Goal: Task Accomplishment & Management: Use online tool/utility

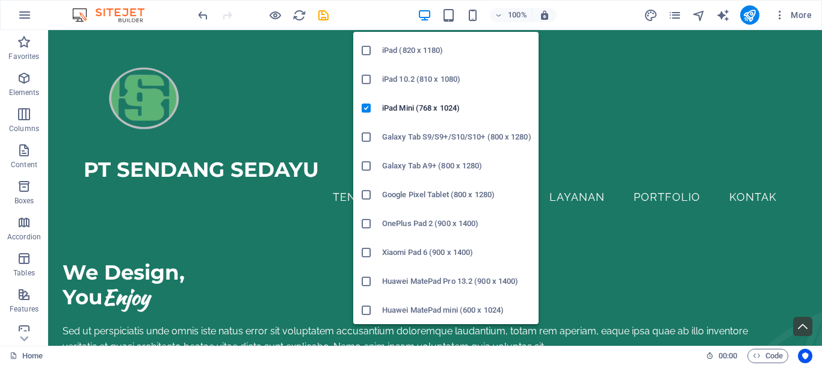
scroll to position [141, 0]
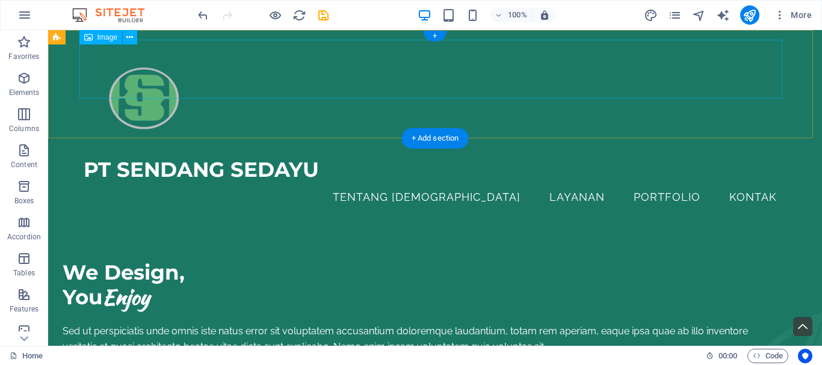
click at [251, 73] on figure at bounding box center [435, 99] width 703 height 118
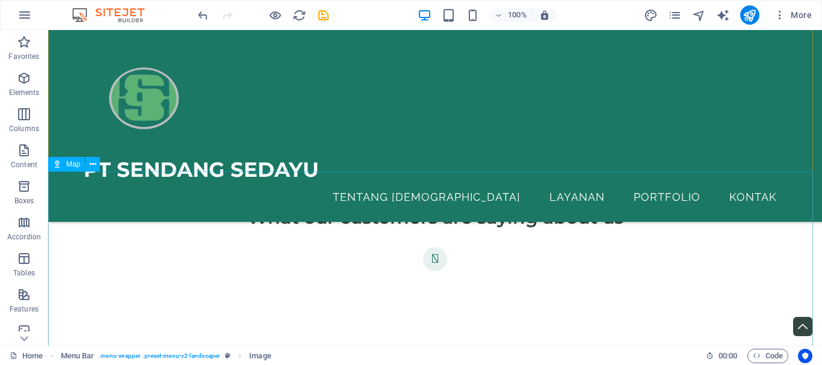
scroll to position [3468, 0]
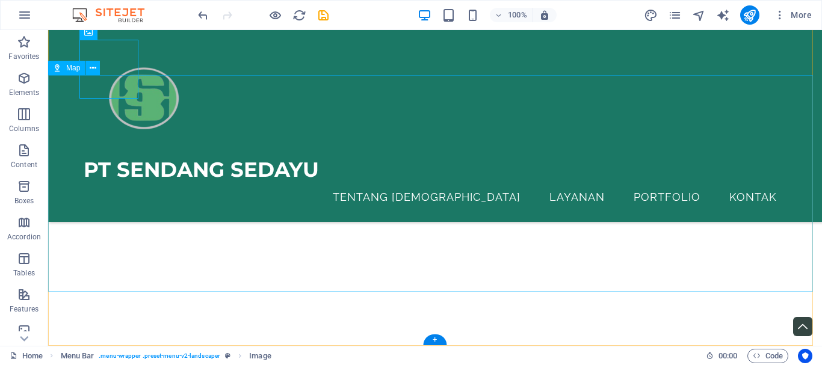
select select "1"
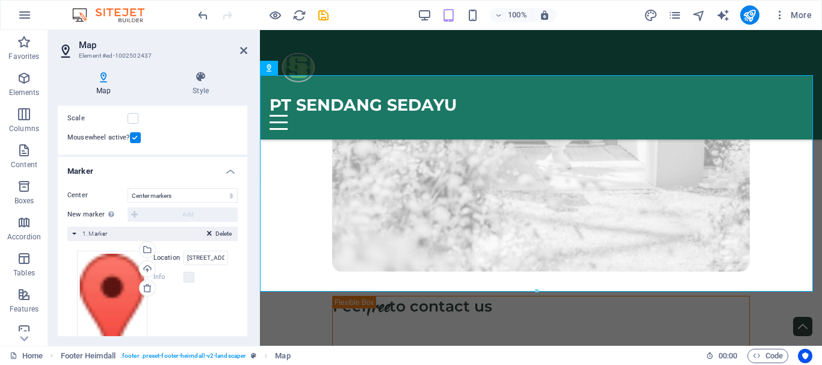
scroll to position [218, 0]
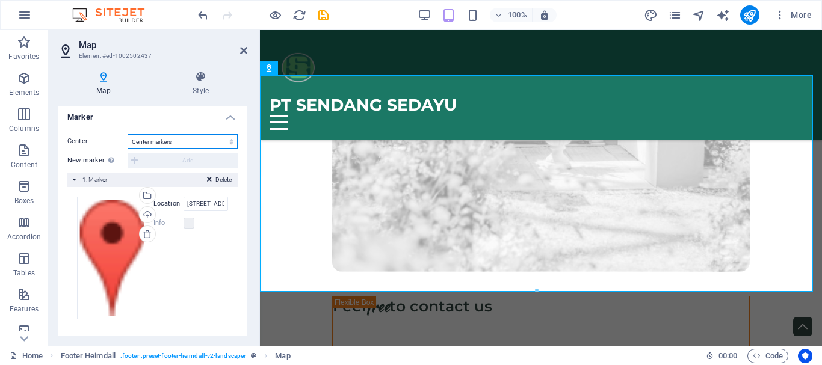
click at [182, 138] on select "Don't center Center markers Center and zoom markers" at bounding box center [183, 141] width 110 height 14
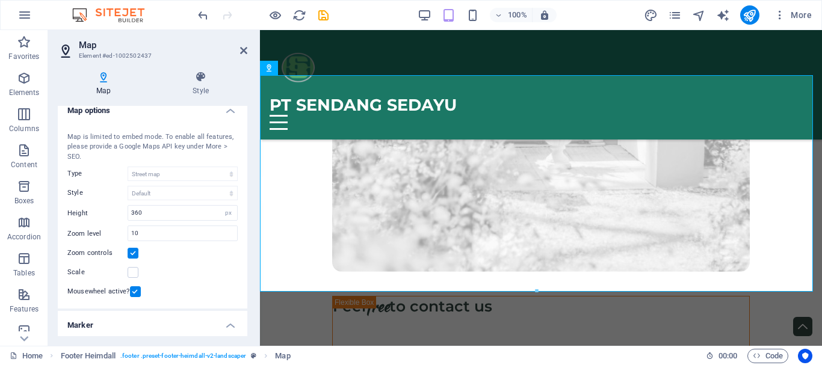
scroll to position [0, 0]
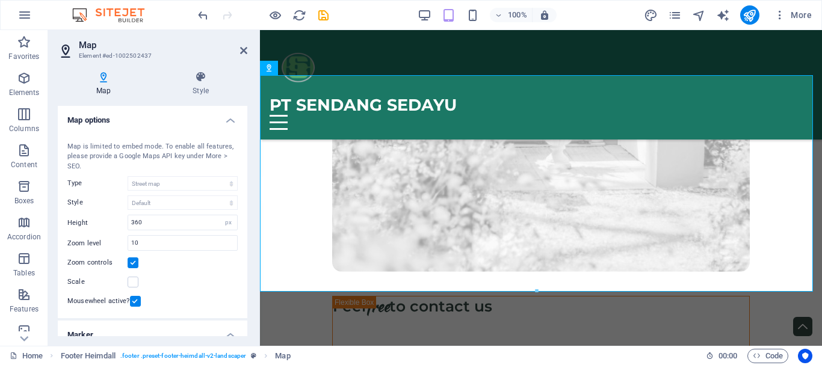
click at [151, 147] on div "Map is limited to embed mode. To enable all features, please provide a Google M…" at bounding box center [152, 157] width 170 height 30
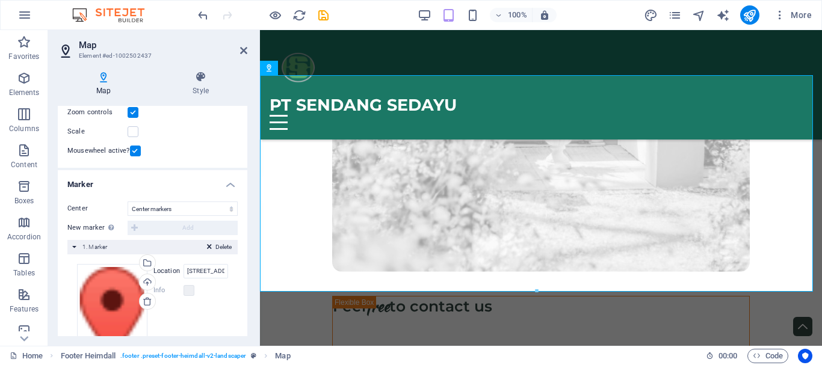
scroll to position [218, 0]
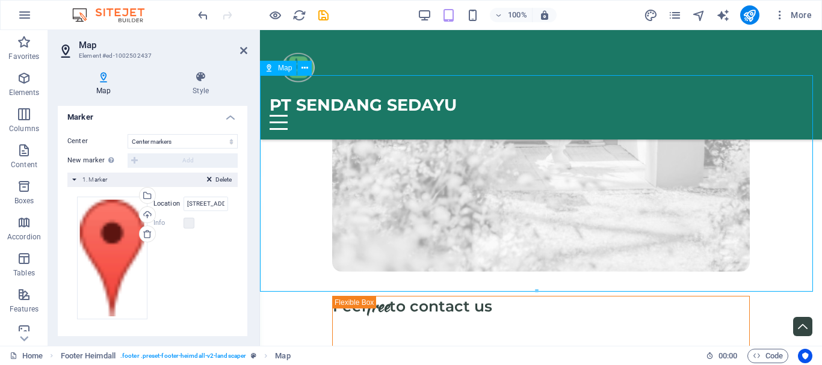
drag, startPoint x: 540, startPoint y: 181, endPoint x: 580, endPoint y: 184, distance: 40.4
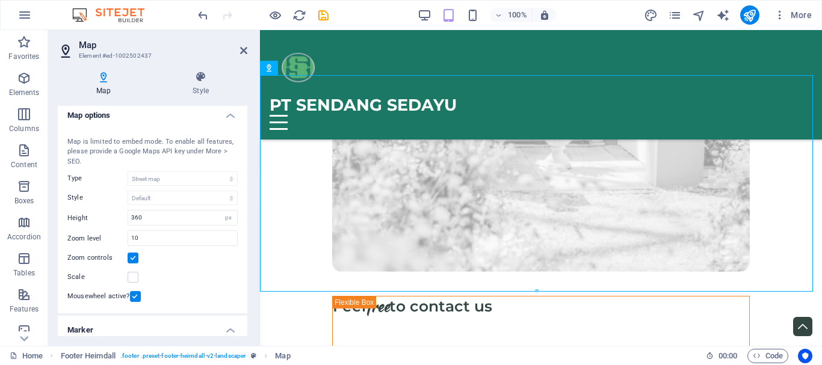
scroll to position [0, 0]
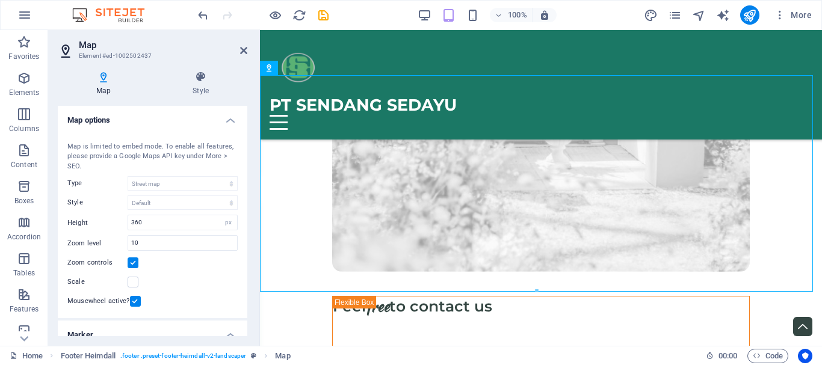
click at [120, 146] on div "Map is limited to embed mode. To enable all features, please provide a Google M…" at bounding box center [152, 157] width 170 height 30
click at [773, 17] on button "More" at bounding box center [793, 14] width 48 height 19
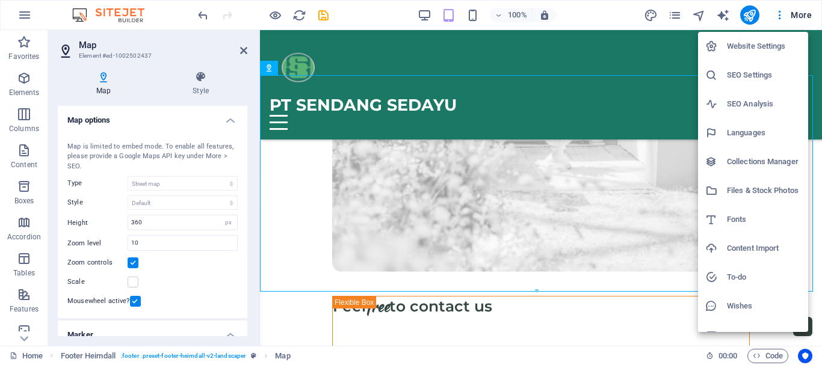
click at [752, 69] on h6 "SEO Settings" at bounding box center [764, 75] width 74 height 14
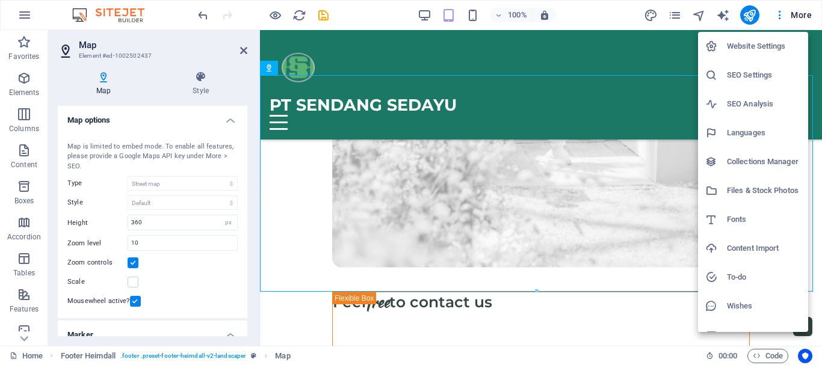
scroll to position [4435, 0]
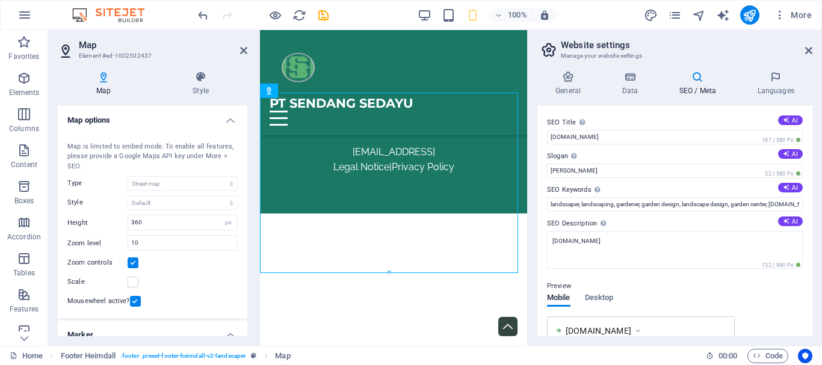
type input "300"
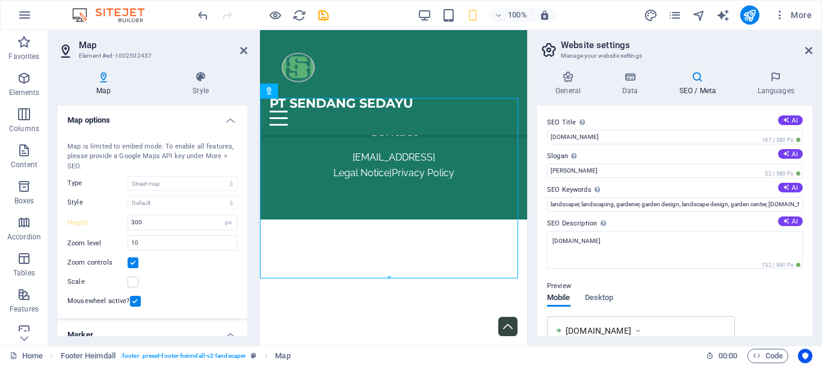
click at [688, 86] on h4 "SEO / Meta" at bounding box center [700, 83] width 78 height 25
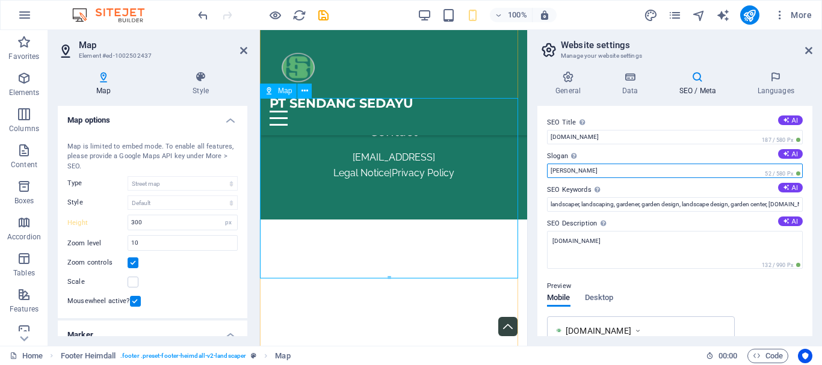
drag, startPoint x: 885, startPoint y: 196, endPoint x: 492, endPoint y: 167, distance: 394.0
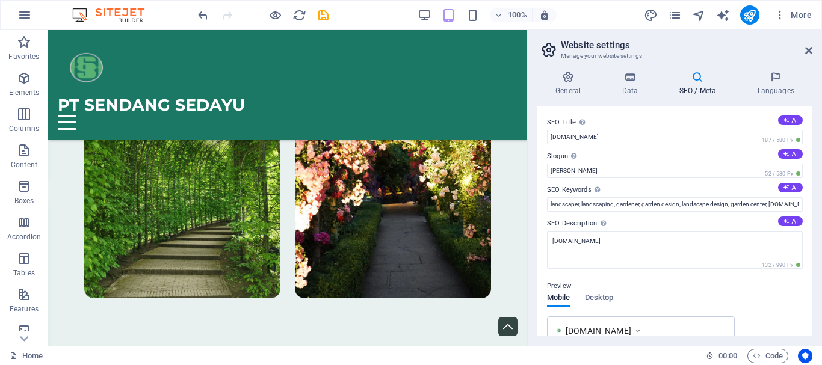
scroll to position [3373, 0]
click at [202, 11] on icon "undo" at bounding box center [203, 15] width 14 height 14
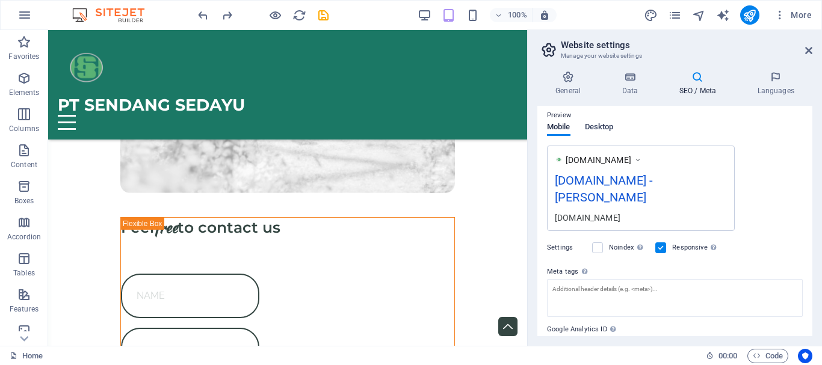
scroll to position [212, 0]
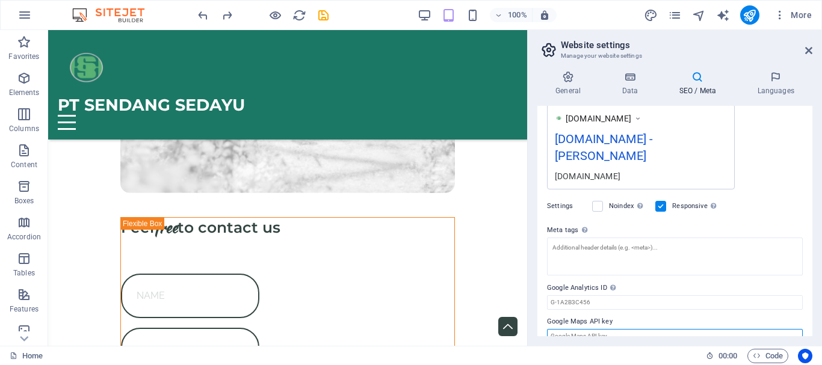
click at [622, 329] on input "Google Maps API key" at bounding box center [675, 336] width 256 height 14
paste input "url("[URL][DOMAIN_NAME]"), default"
type input "url("[URL][DOMAIN_NAME]"), default"
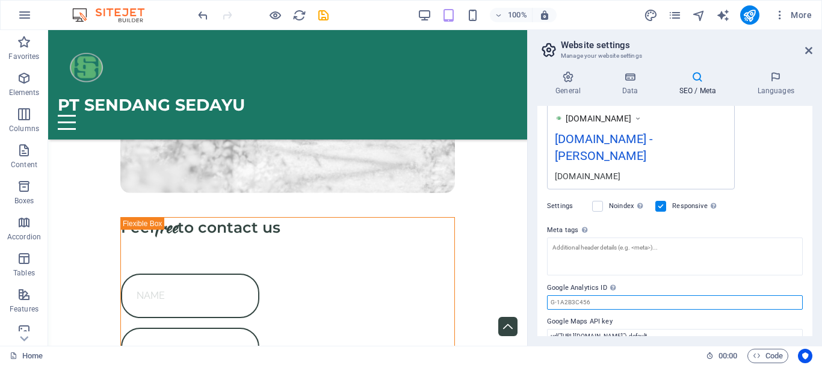
click at [643, 295] on input "Google Analytics ID Please only add the Google Analytics ID. We automatically i…" at bounding box center [675, 302] width 256 height 14
click at [651, 315] on label "Google Maps API key" at bounding box center [675, 322] width 256 height 14
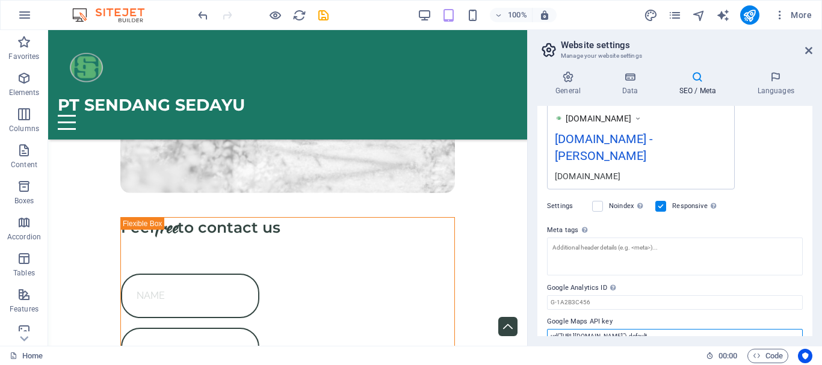
click at [651, 329] on input "url("[URL][DOMAIN_NAME]"), default" at bounding box center [675, 336] width 256 height 14
click at [807, 44] on h2 "Website settings" at bounding box center [687, 45] width 252 height 11
click at [807, 48] on icon at bounding box center [808, 51] width 7 height 10
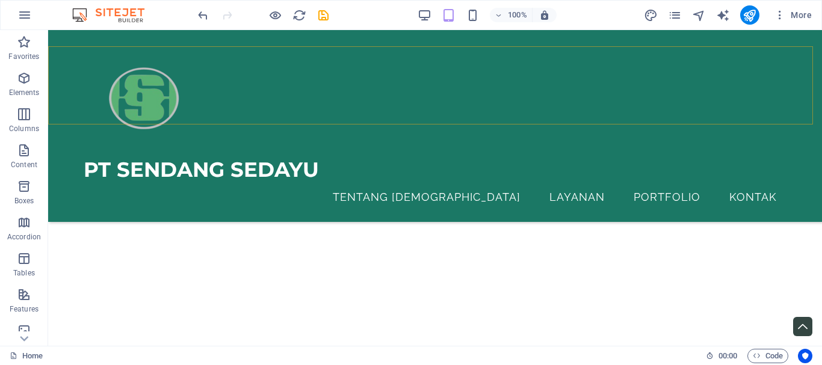
scroll to position [3464, 0]
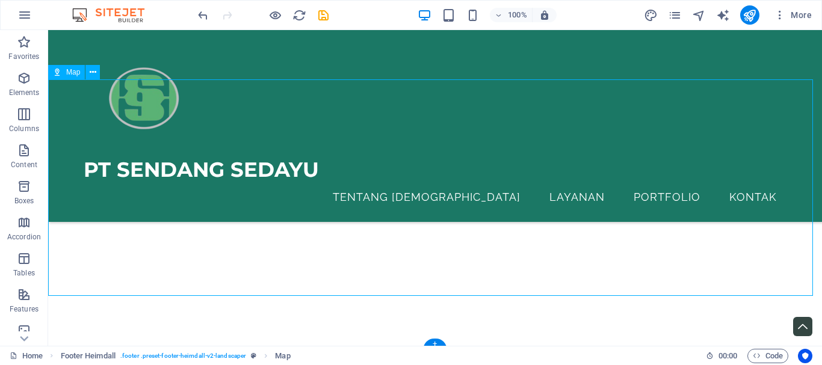
select select "1"
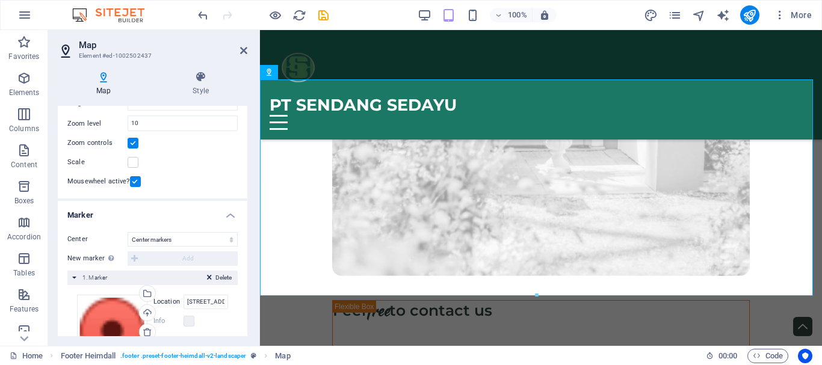
scroll to position [218, 0]
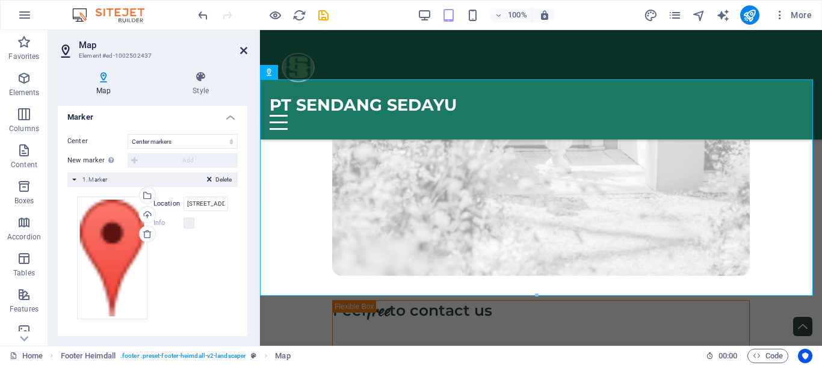
drag, startPoint x: 240, startPoint y: 48, endPoint x: 193, endPoint y: 19, distance: 54.6
click at [240, 48] on icon at bounding box center [243, 51] width 7 height 10
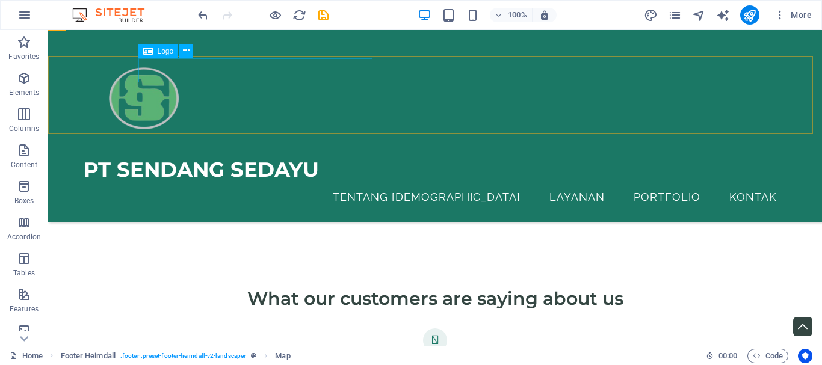
scroll to position [3163, 0]
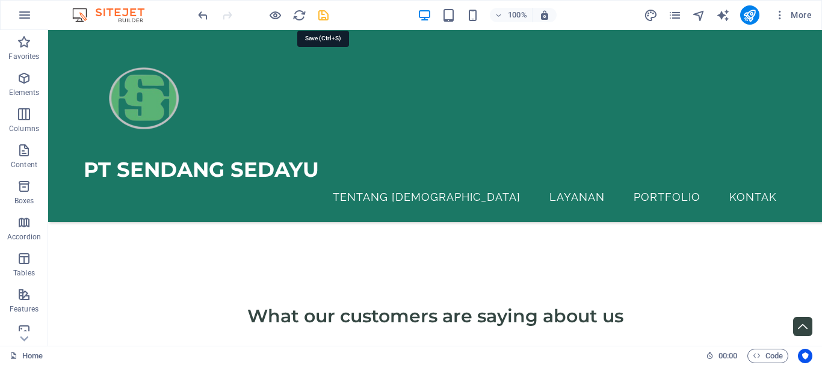
click at [323, 17] on icon "save" at bounding box center [324, 15] width 14 height 14
checkbox input "false"
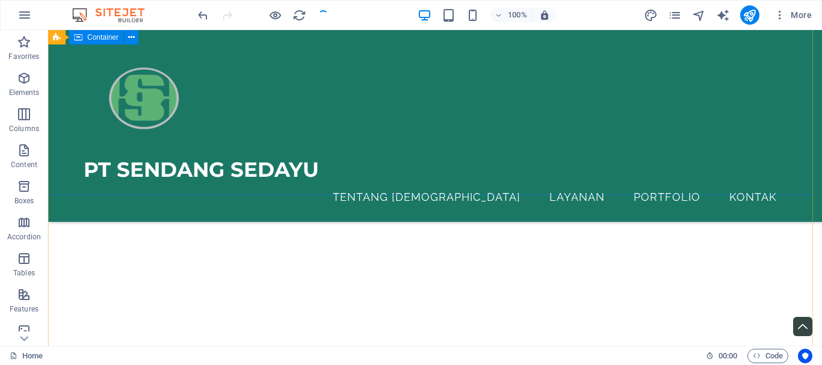
scroll to position [3348, 0]
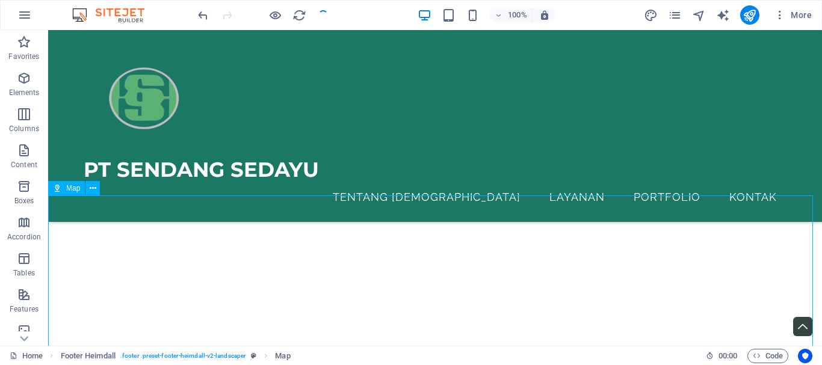
drag, startPoint x: 424, startPoint y: 256, endPoint x: 381, endPoint y: 239, distance: 46.7
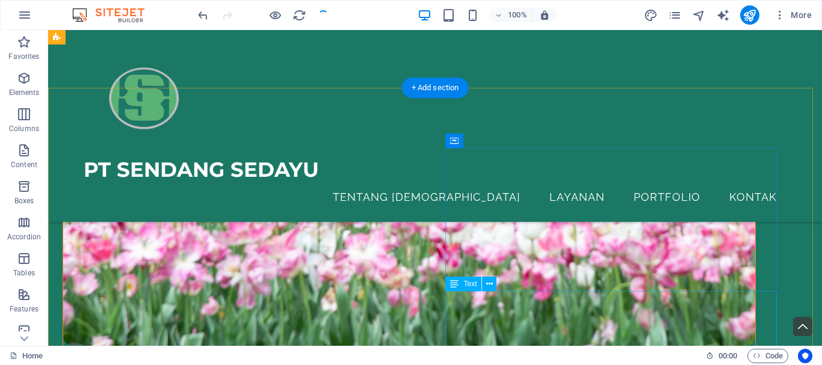
scroll to position [640, 0]
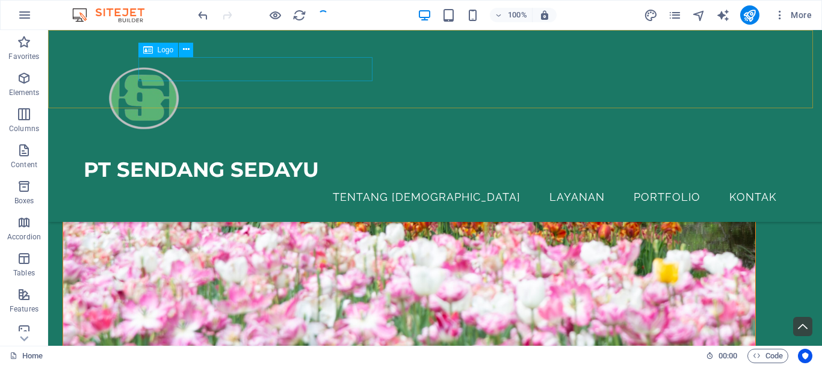
scroll to position [580, 0]
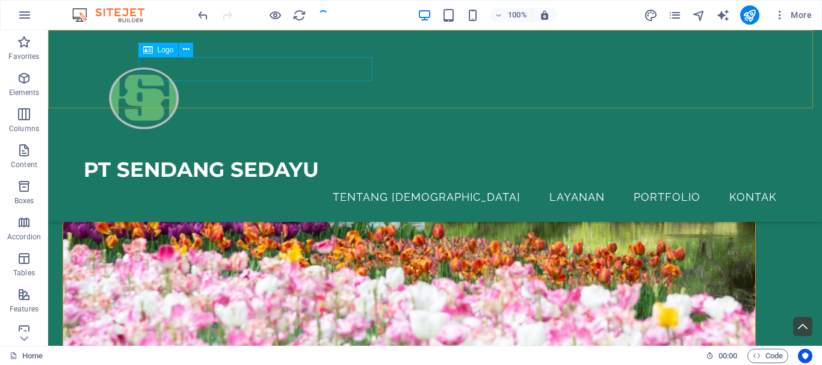
drag, startPoint x: 352, startPoint y: 70, endPoint x: 323, endPoint y: 69, distance: 28.9
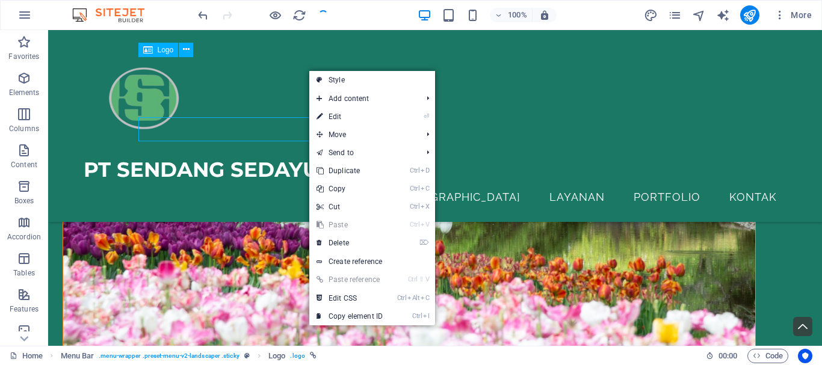
click at [291, 158] on div "PT SENDANG SEDAYU" at bounding box center [435, 170] width 703 height 25
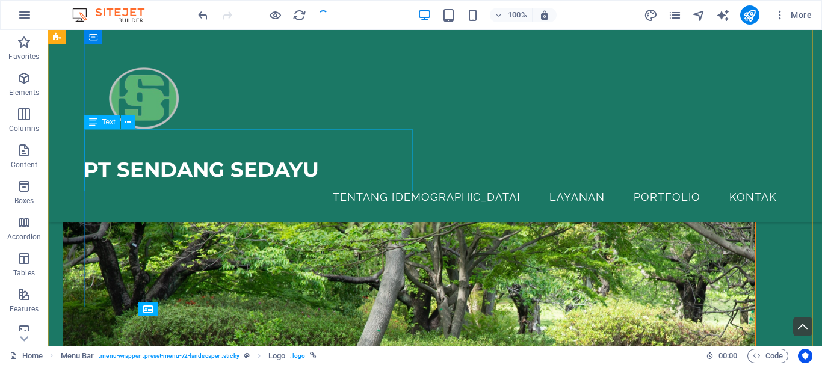
scroll to position [98, 0]
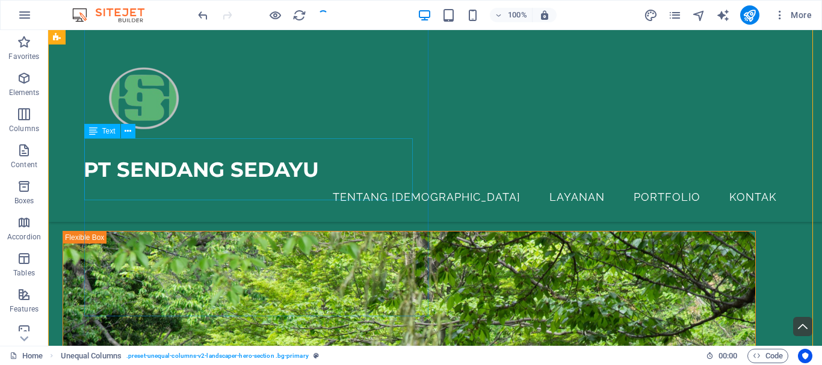
scroll to position [150, 0]
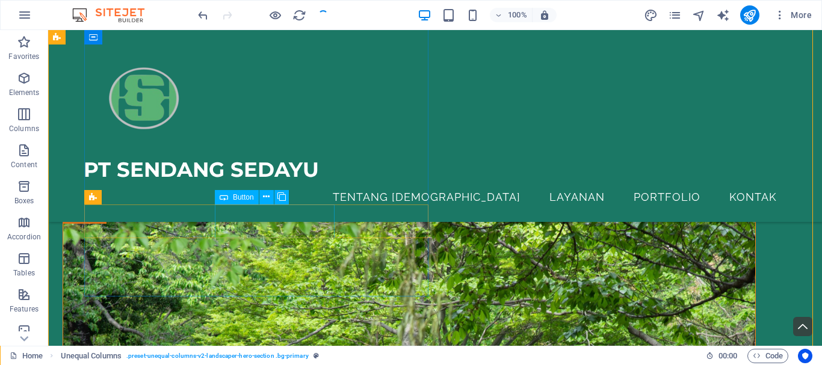
click at [311, 187] on div "free quote" at bounding box center [409, 170] width 693 height 34
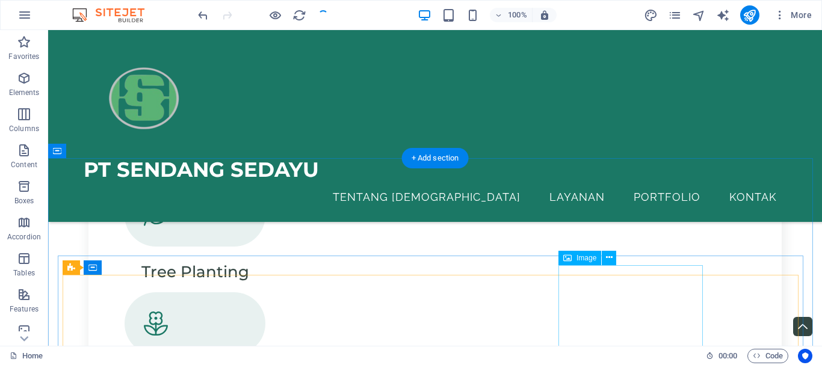
scroll to position [1234, 0]
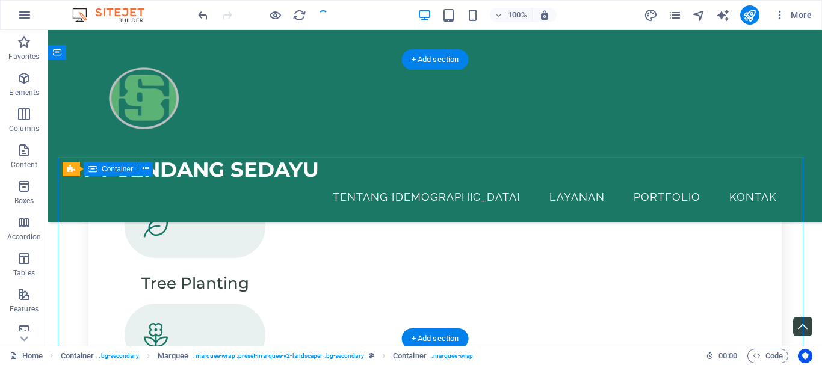
scroll to position [1113, 0]
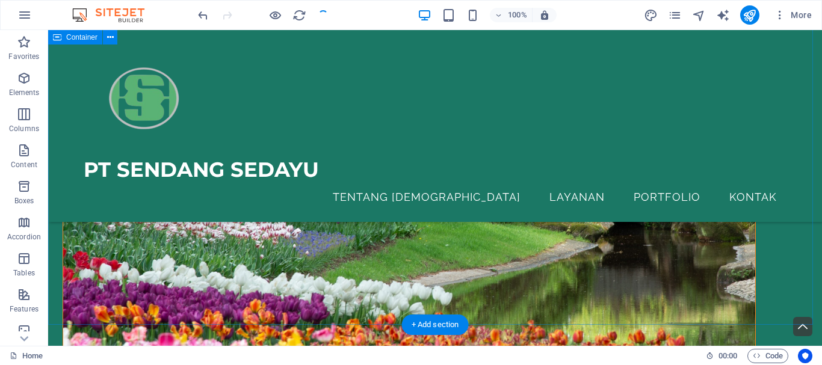
scroll to position [451, 0]
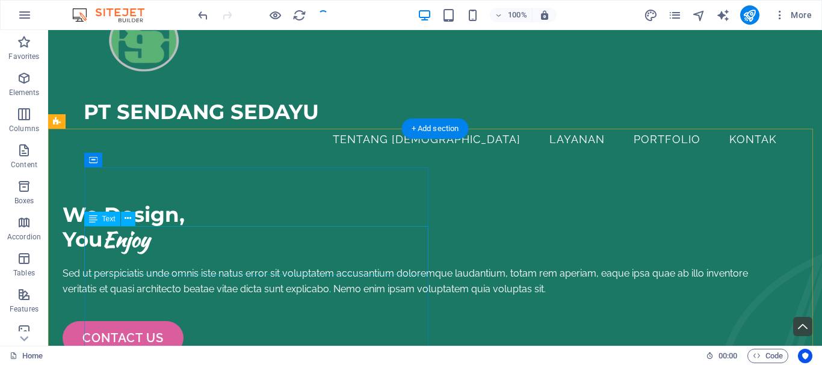
scroll to position [90, 0]
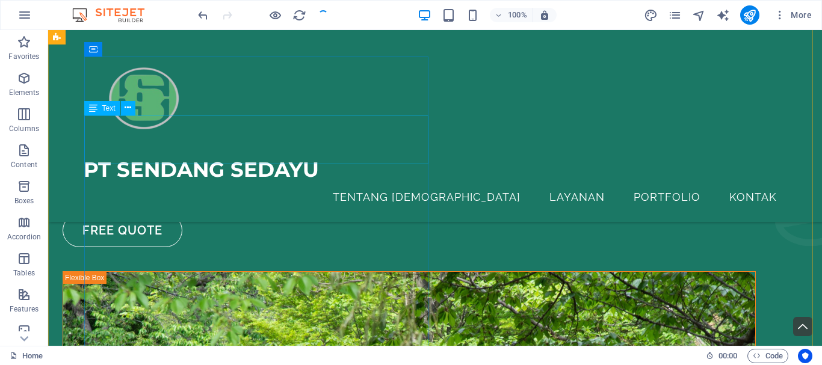
click at [239, 106] on div "We Design, You Enjoy" at bounding box center [409, 81] width 693 height 49
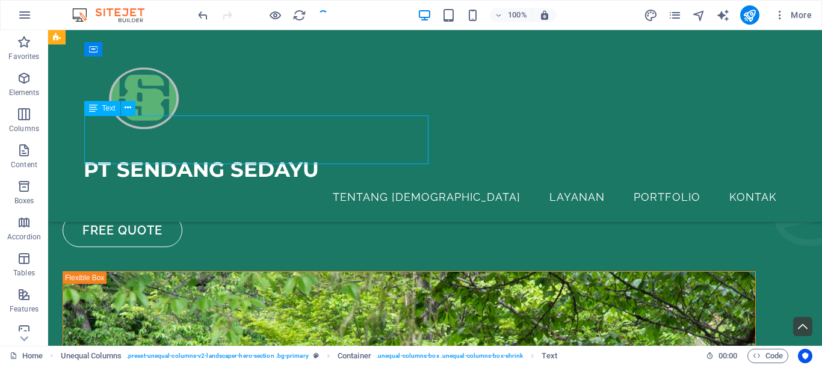
click at [239, 106] on div "We Design, You Enjoy" at bounding box center [409, 81] width 693 height 49
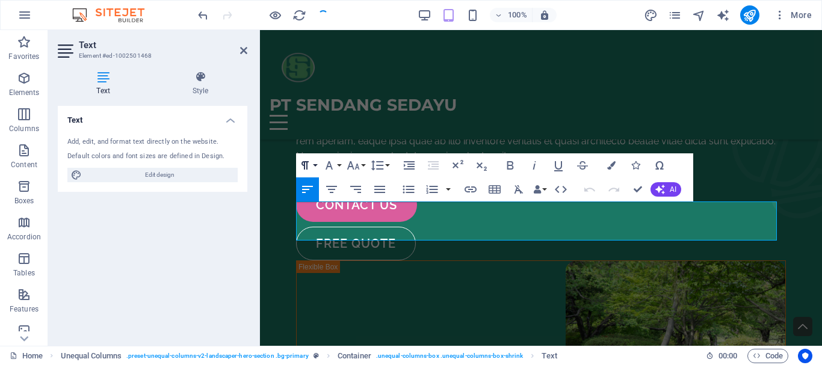
scroll to position [131, 0]
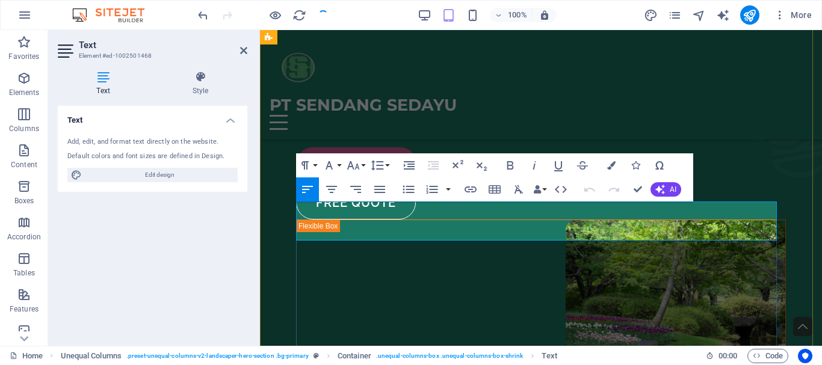
drag, startPoint x: 419, startPoint y: 229, endPoint x: 298, endPoint y: 212, distance: 122.7
click at [298, 63] on div "We Design, You Enjoy" at bounding box center [541, 42] width 490 height 39
drag, startPoint x: 360, startPoint y: 231, endPoint x: 295, endPoint y: 229, distance: 65.0
click at [295, 229] on div "PT. SENDANG [PERSON_NAME] Sed ut perspiciatis unde omnis iste natus error sit v…" at bounding box center [541, 266] width 562 height 734
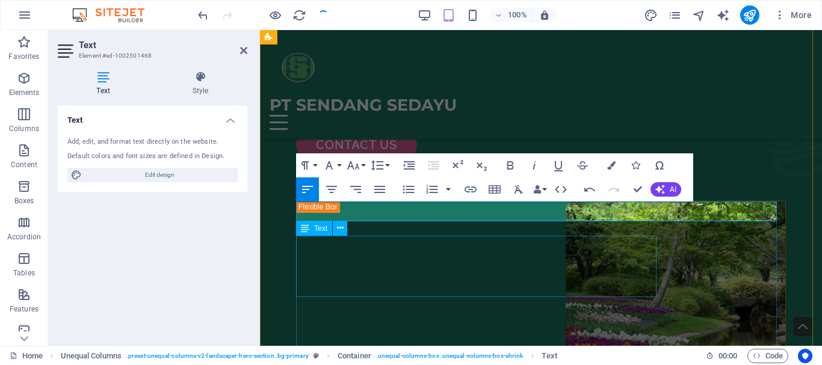
click at [485, 104] on div "Sed ut perspiciatis unde omnis iste natus error sit voluptatem accusantium dolo…" at bounding box center [541, 81] width 490 height 46
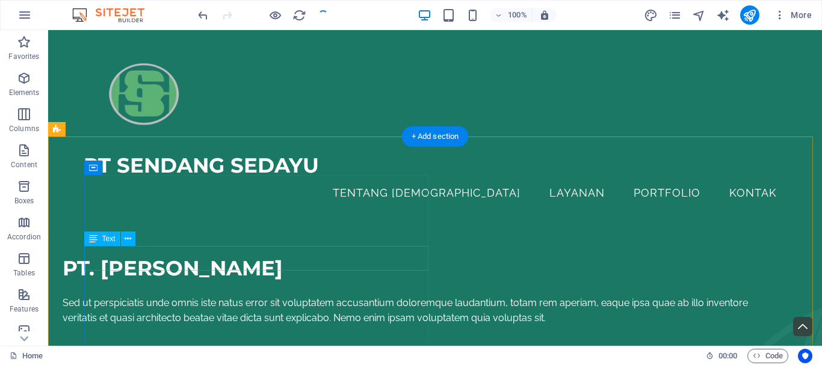
scroll to position [0, 0]
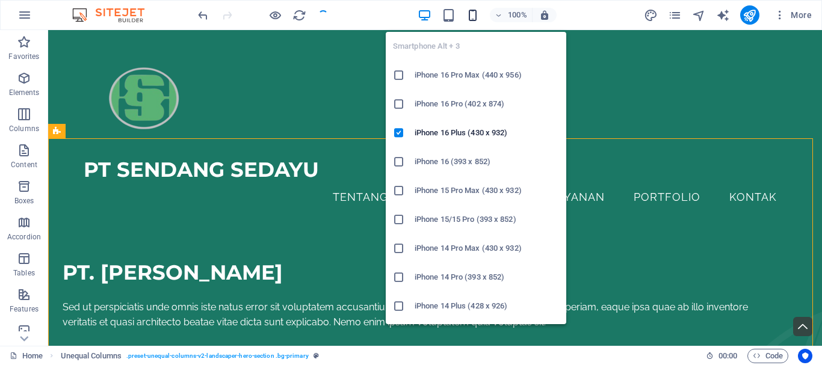
click at [471, 17] on icon "button" at bounding box center [473, 15] width 14 height 14
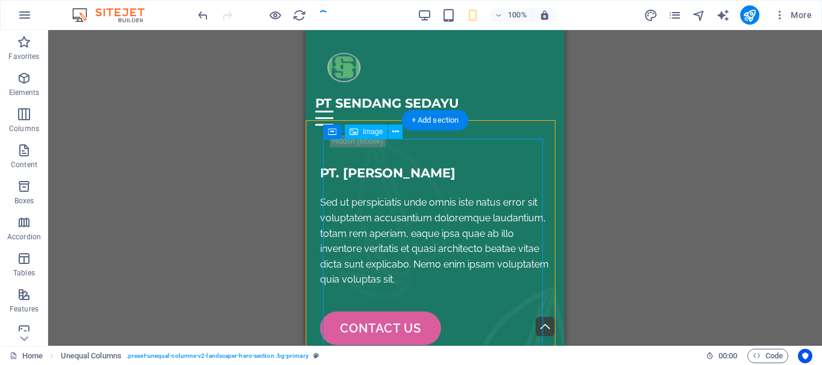
select select "%"
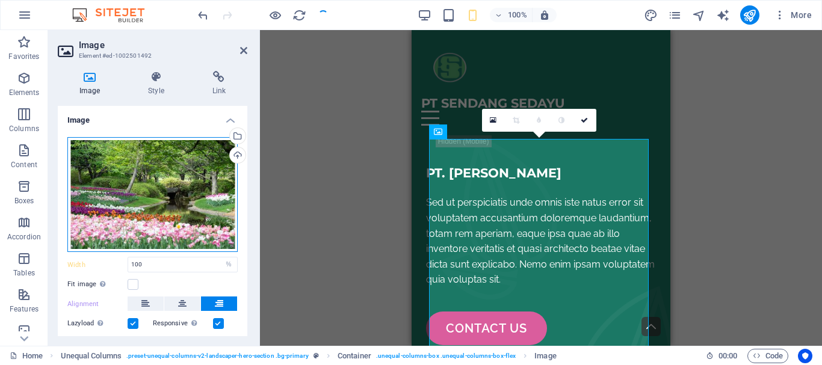
click at [194, 184] on div "Drag files here, click to choose files or select files from Files or our free s…" at bounding box center [152, 195] width 170 height 116
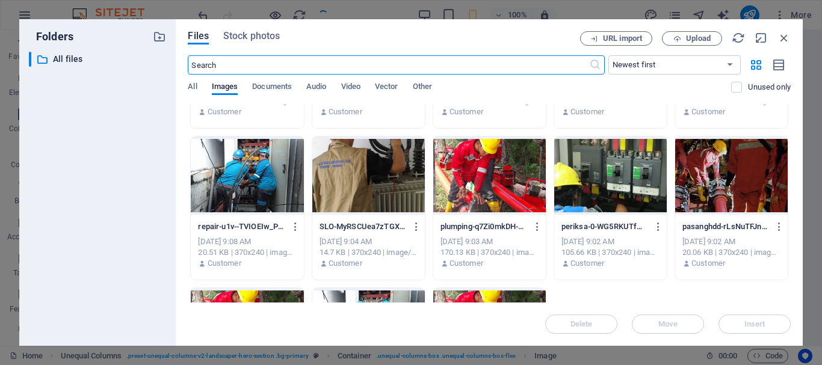
scroll to position [181, 0]
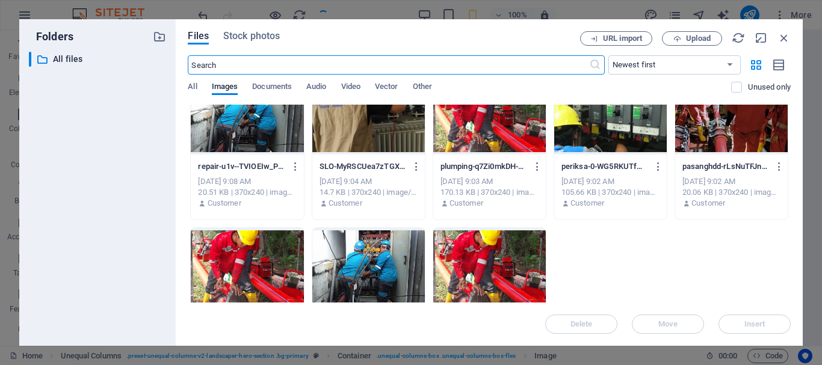
click at [277, 138] on div at bounding box center [247, 115] width 113 height 78
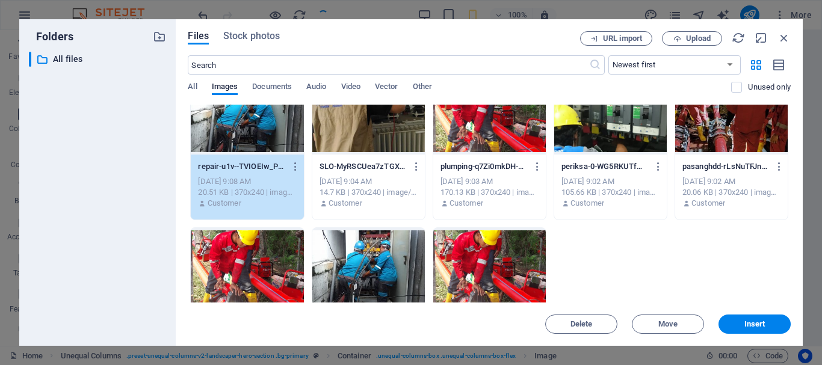
click at [277, 138] on div "1" at bounding box center [247, 115] width 113 height 78
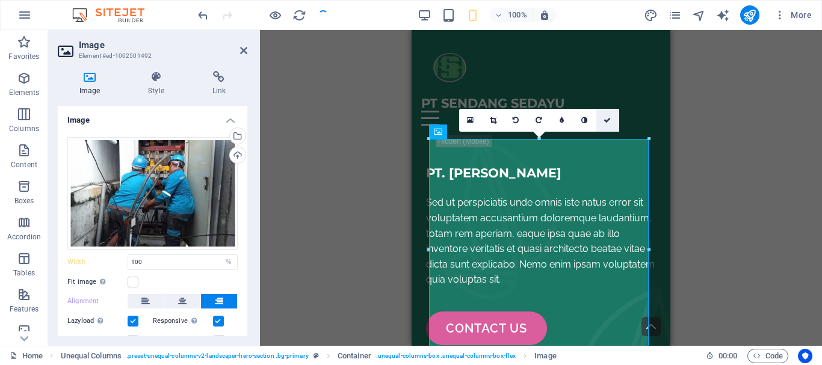
click at [611, 119] on link at bounding box center [607, 120] width 23 height 23
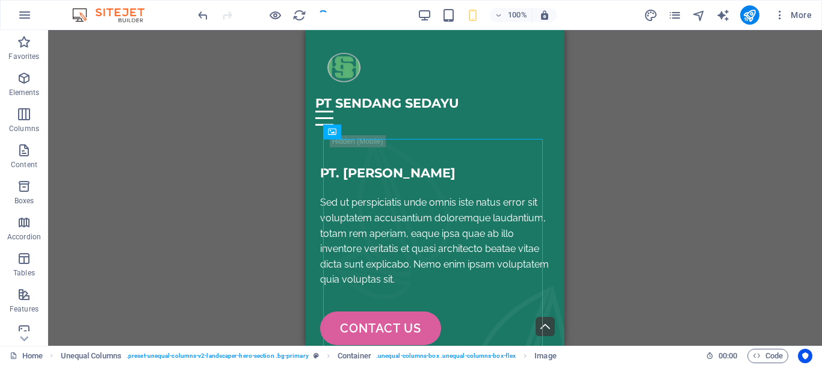
click at [645, 131] on div "Drag here to replace the existing content. Press “Ctrl” if you want to create a…" at bounding box center [435, 188] width 774 height 316
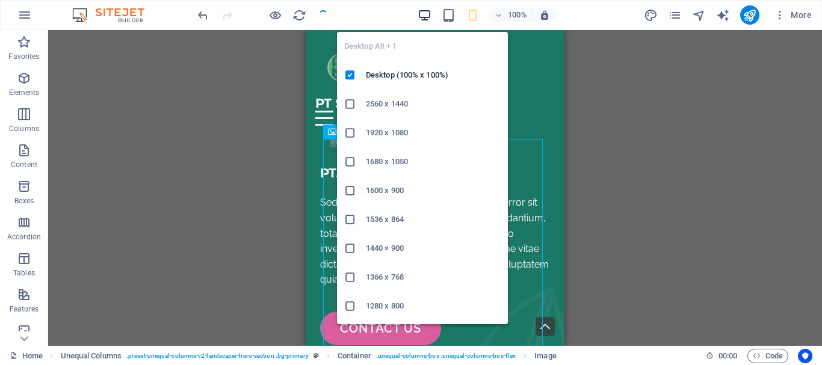
click at [424, 19] on icon "button" at bounding box center [425, 15] width 14 height 14
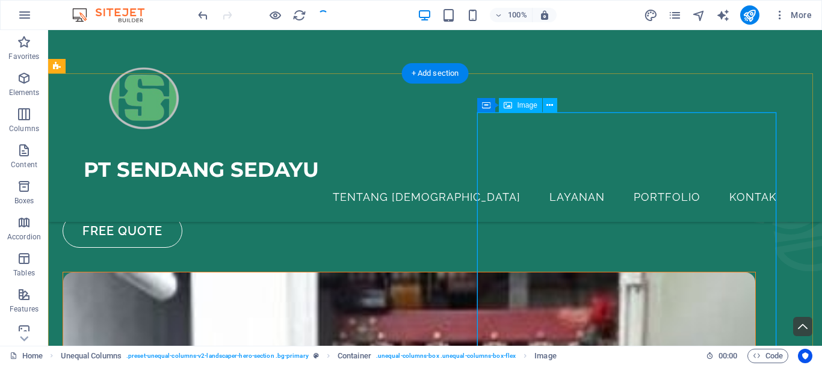
scroll to position [90, 0]
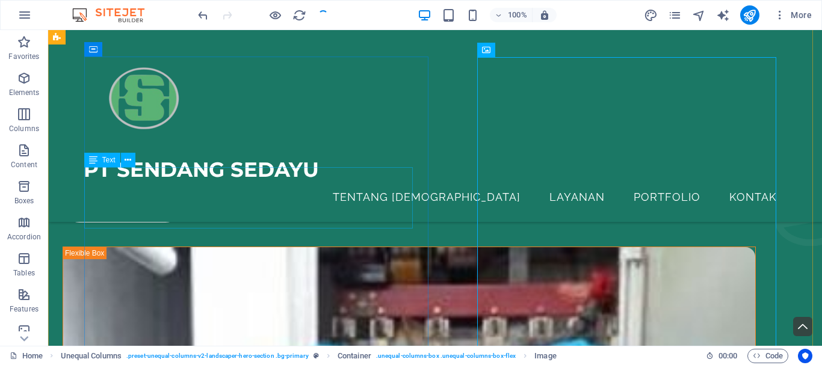
click at [322, 126] on div "Sed ut perspiciatis unde omnis iste natus error sit voluptatem accusantium dolo…" at bounding box center [409, 111] width 693 height 31
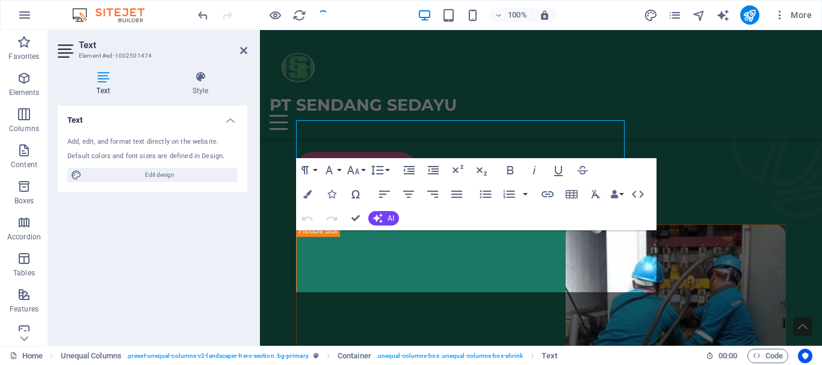
scroll to position [137, 0]
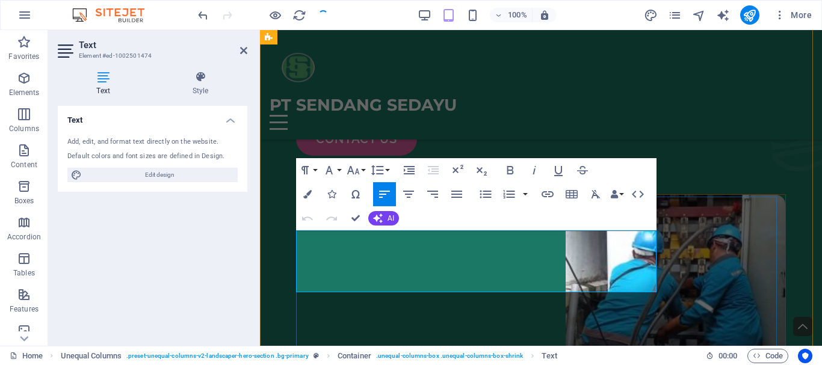
click at [431, 98] on p "Sed ut perspiciatis unde omnis iste natus error sit voluptatem accusantium dolo…" at bounding box center [541, 75] width 490 height 46
drag, startPoint x: 299, startPoint y: 236, endPoint x: 436, endPoint y: 281, distance: 143.9
click at [446, 194] on div "PT. SENDANG SEDAYU Sed ut perspiciatis unde omnis iste natus error sit voluptat…" at bounding box center [541, 105] width 490 height 176
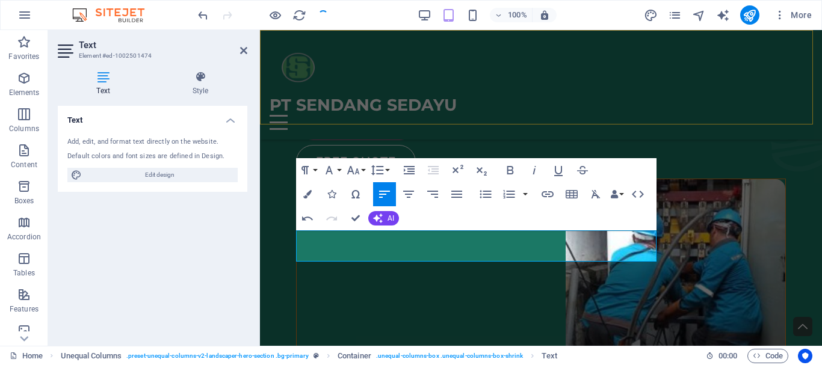
scroll to position [1085, 4]
click at [305, 81] on span "SBersama Perusahaan kami bangga untuk memberikan terbaik, tiada yang sulit untu…" at bounding box center [533, 67] width 475 height 27
drag, startPoint x: 566, startPoint y: 136, endPoint x: 780, endPoint y: 136, distance: 214.2
click at [779, 136] on div "PT. SENDANG SEDAYU Bersama Perusahaan kami bangga untuk memberikan terbaik, tia…" at bounding box center [541, 289] width 562 height 605
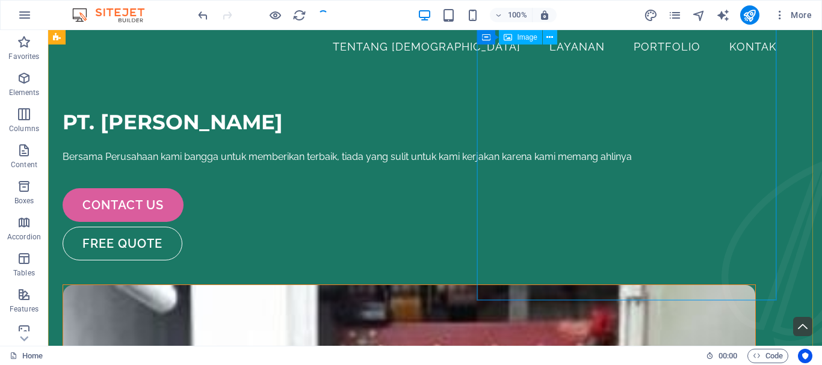
scroll to position [0, 0]
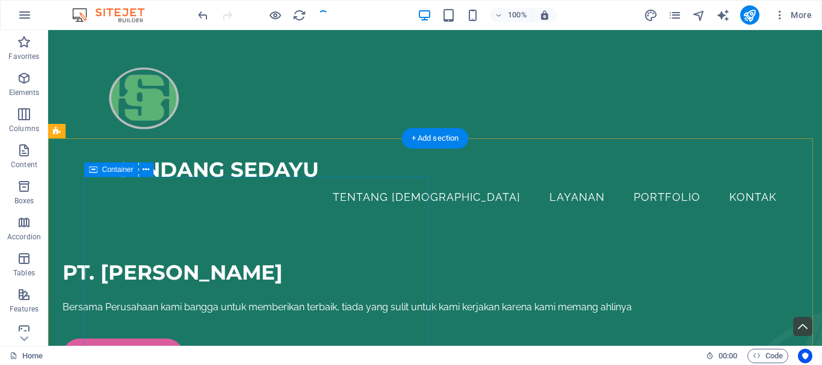
click at [409, 261] on div "PT. SENDANG SEDAYU Bersama Perusahaan kami bangga untuk memberikan terbaik, tia…" at bounding box center [409, 336] width 693 height 150
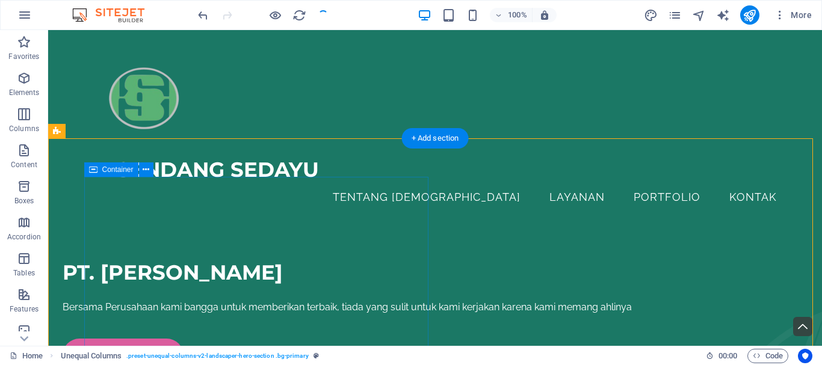
scroll to position [211, 0]
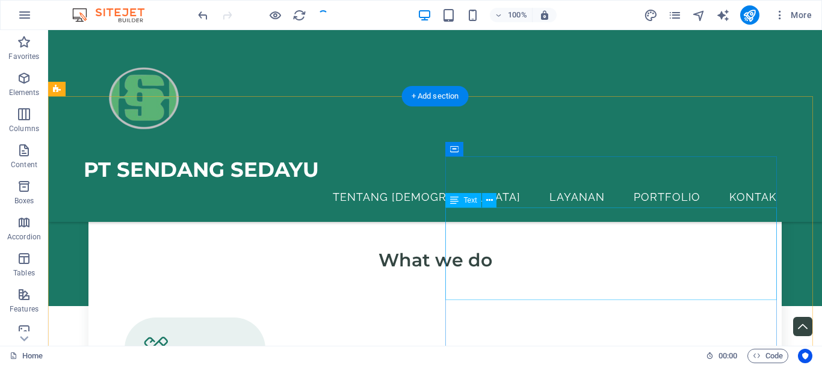
scroll to position [1053, 0]
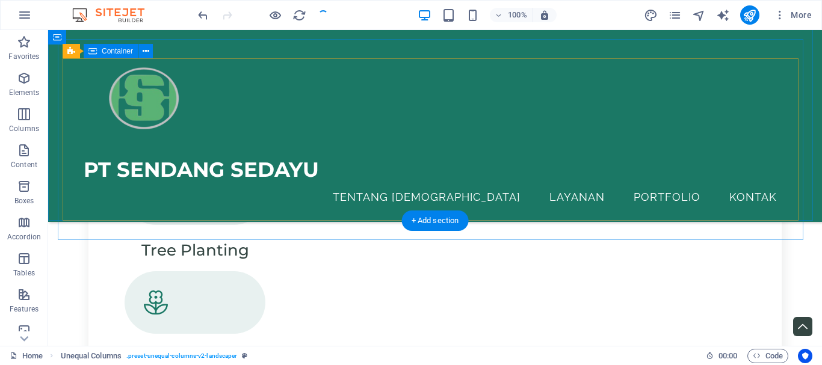
scroll to position [1354, 0]
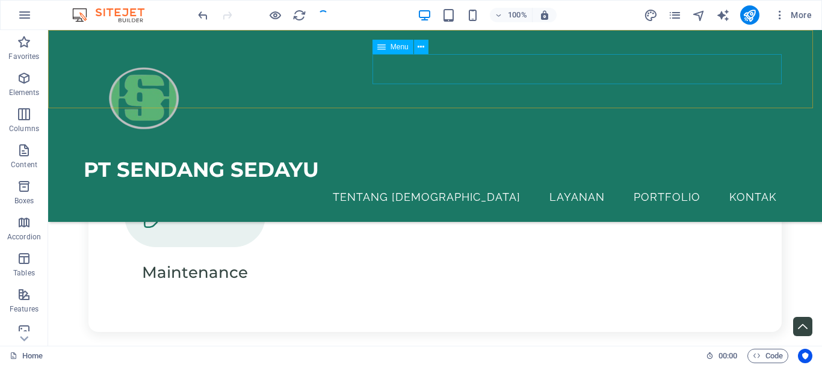
click at [673, 182] on nav "TENTANG KAMI LAYANAN Portfolio KONTAK" at bounding box center [435, 197] width 703 height 30
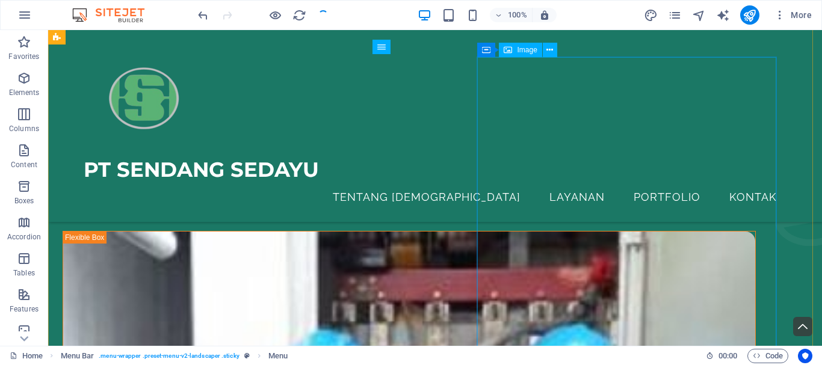
scroll to position [0, 0]
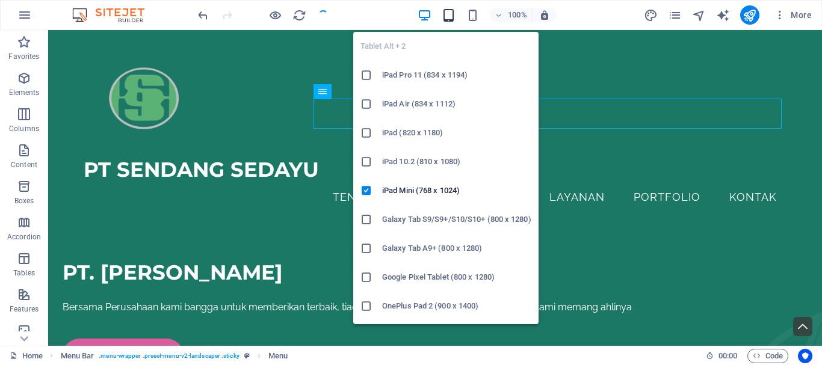
click at [448, 14] on icon "button" at bounding box center [449, 15] width 14 height 14
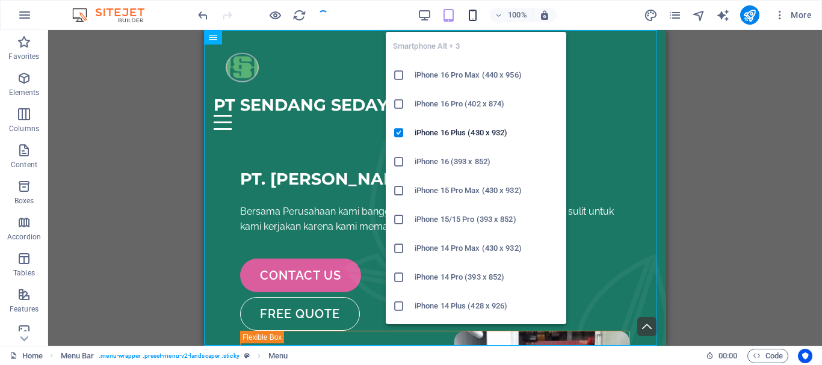
click at [470, 15] on icon "button" at bounding box center [473, 15] width 14 height 14
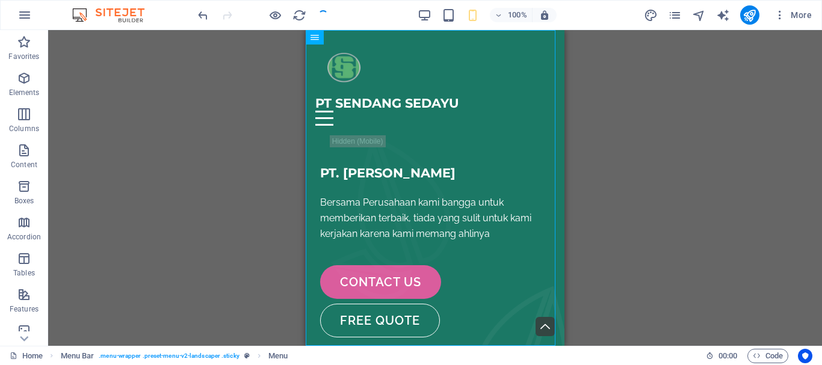
click at [288, 78] on div "H2 Container Boxes Container Image Unequal Columns Container Menu Bar Logo Text…" at bounding box center [435, 188] width 774 height 316
click at [265, 73] on div "H2 Container Boxes Container Image Unequal Columns Container Menu Bar Logo Text…" at bounding box center [435, 188] width 774 height 316
click at [219, 79] on div "H2 Container Boxes Container Image Unequal Columns Container Menu Bar Logo Text…" at bounding box center [435, 188] width 774 height 316
click at [218, 79] on div "H2 Container Boxes Container Image Unequal Columns Container Menu Bar Logo Text…" at bounding box center [435, 188] width 774 height 316
click at [233, 81] on div "H2 Container Boxes Container Image Unequal Columns Container Menu Bar Logo Text…" at bounding box center [435, 188] width 774 height 316
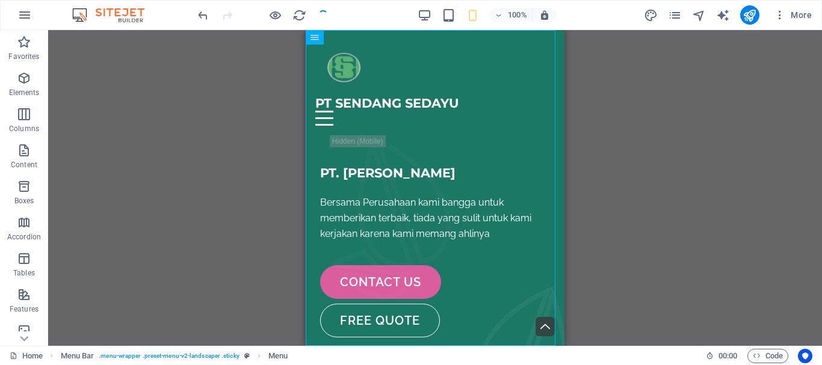
click at [219, 74] on div "H2 Container Boxes Container Image Unequal Columns Container Menu Bar Logo Text…" at bounding box center [435, 188] width 774 height 316
click at [245, 84] on div "H2 Container Boxes Container Image Unequal Columns Container Menu Bar Logo Text…" at bounding box center [435, 188] width 774 height 316
click at [638, 72] on div "H2 Container Boxes Container Image Unequal Columns Container Menu Bar Logo Text…" at bounding box center [435, 188] width 774 height 316
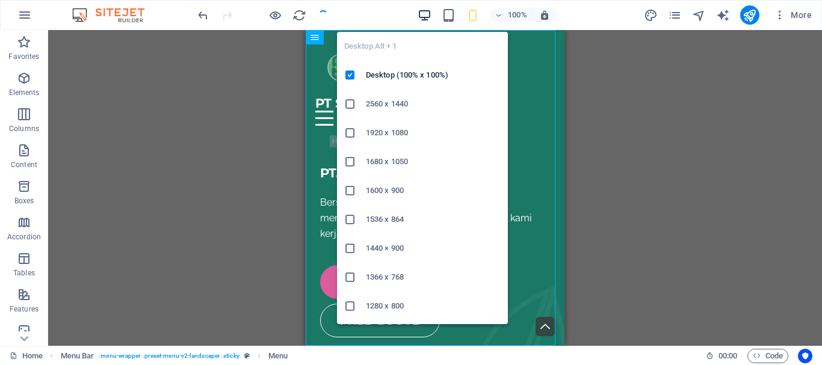
click at [428, 14] on icon "button" at bounding box center [425, 15] width 14 height 14
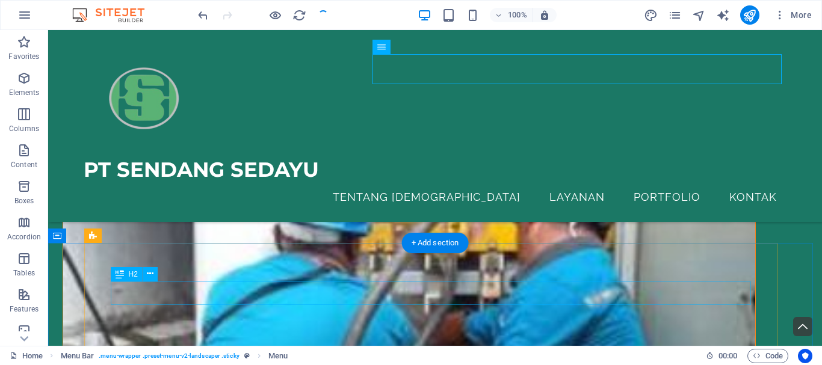
scroll to position [572, 0]
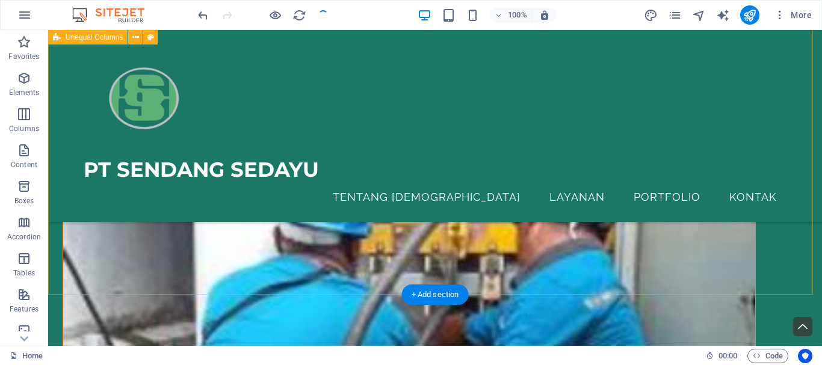
scroll to position [211, 0]
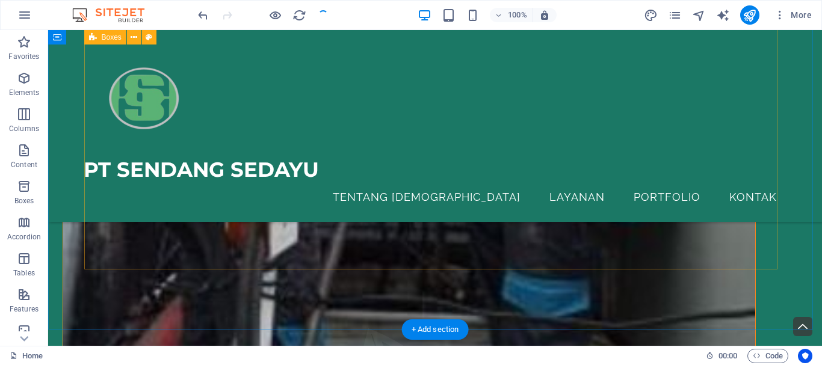
scroll to position [692, 0]
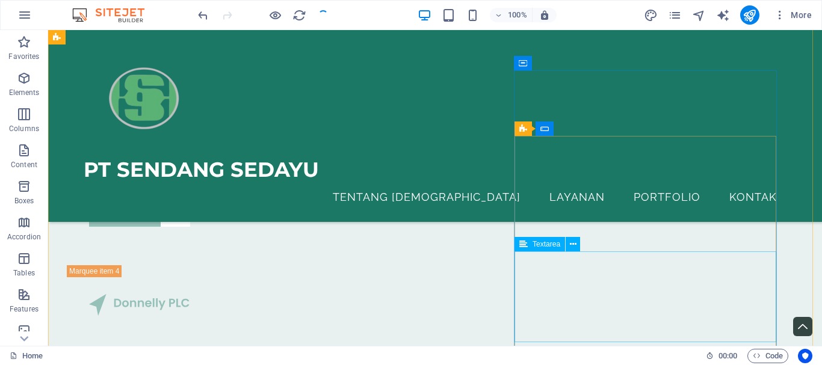
scroll to position [2919, 0]
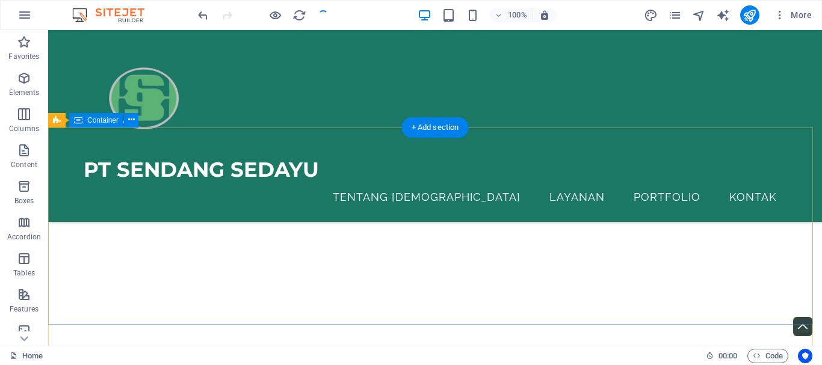
scroll to position [3470, 0]
